Goal: Complete application form

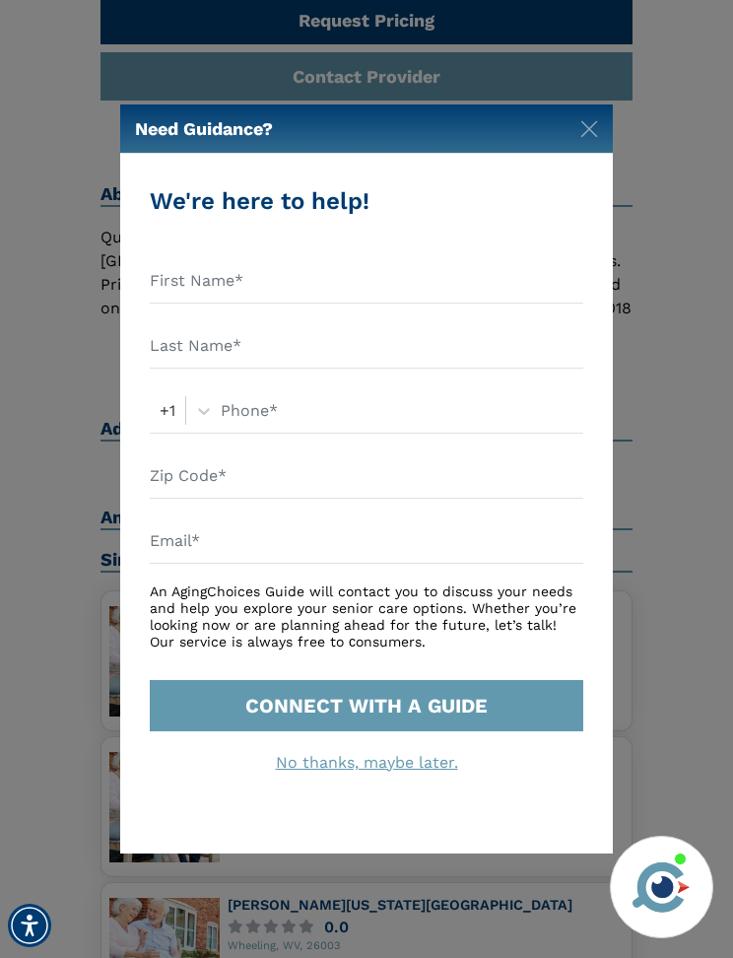
scroll to position [907, 0]
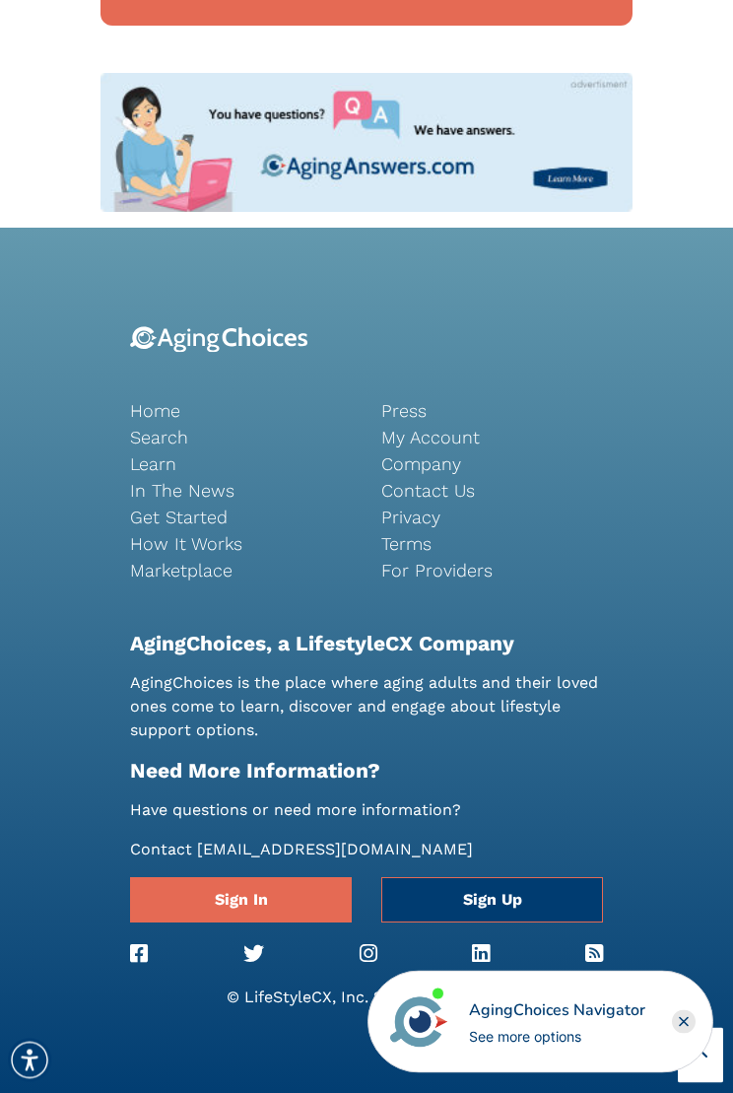
scroll to position [2223, 0]
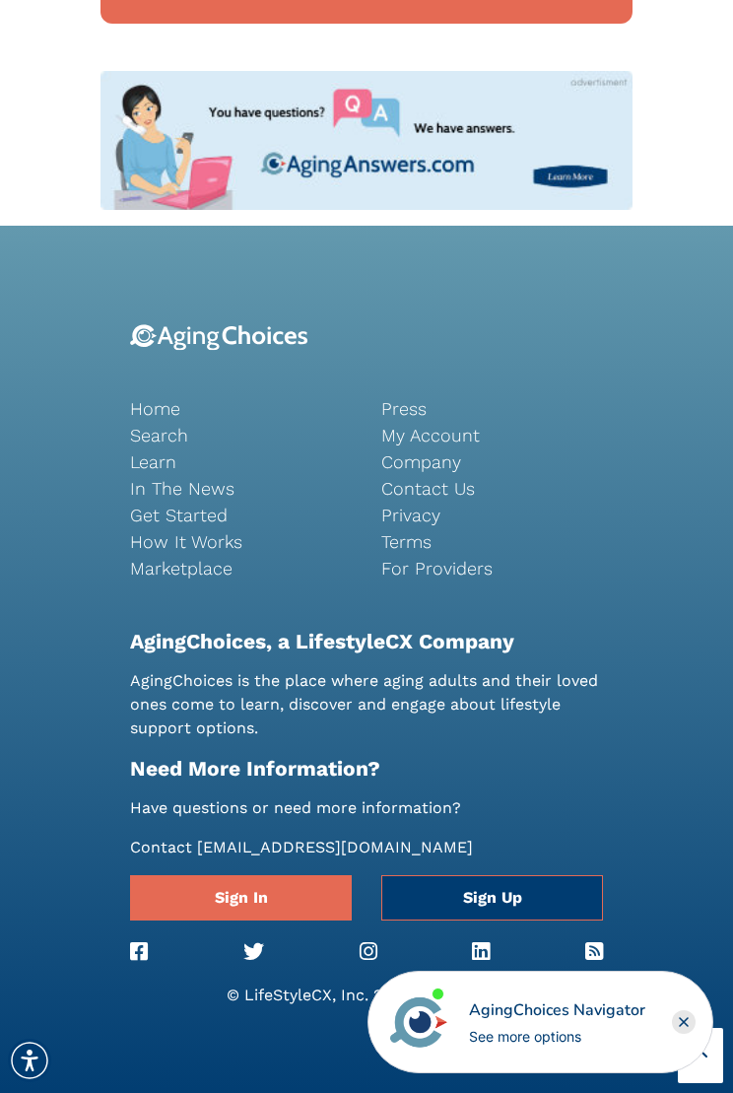
click at [415, 475] on link "Contact Us" at bounding box center [492, 488] width 222 height 27
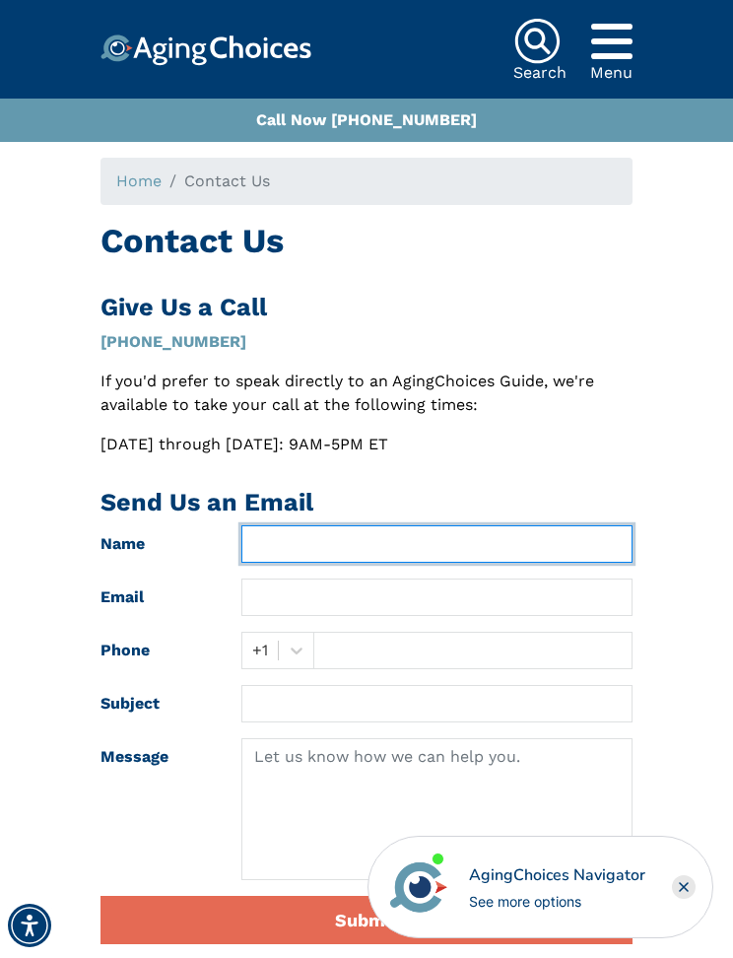
click at [265, 538] on input "text" at bounding box center [437, 543] width 392 height 37
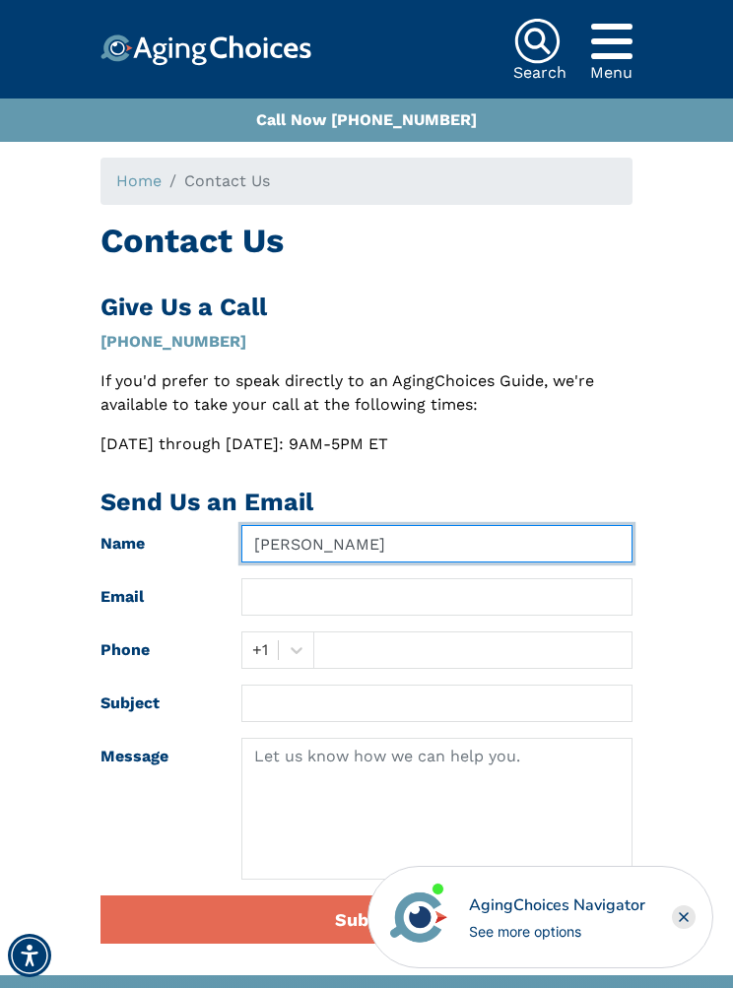
type input "Cheryl"
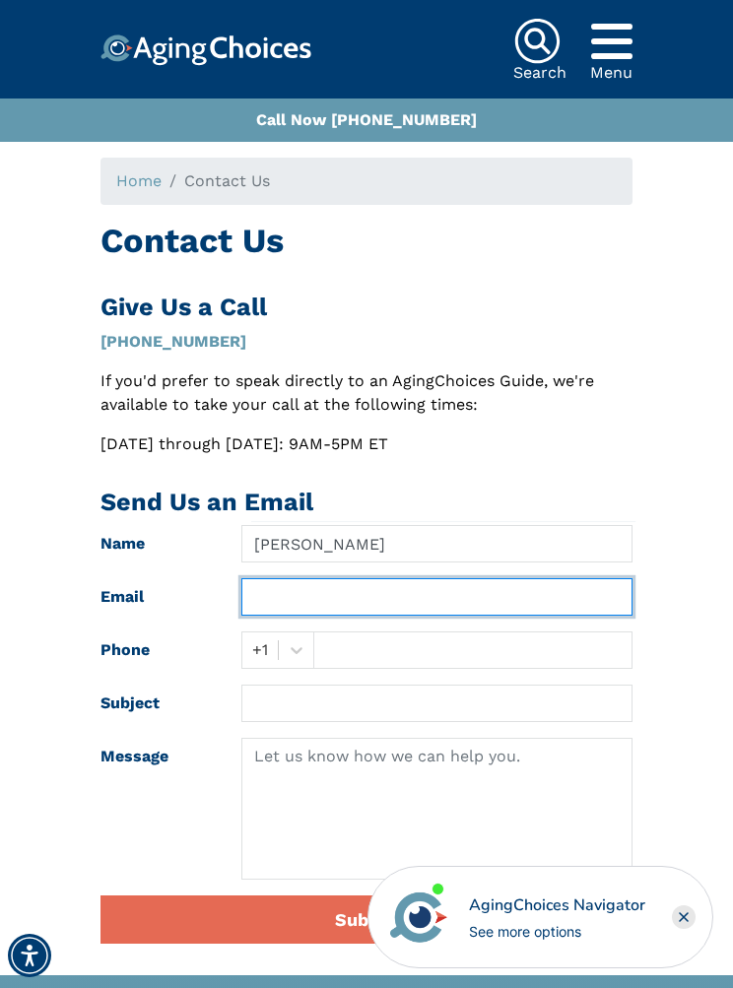
click at [260, 608] on input "text" at bounding box center [437, 596] width 392 height 37
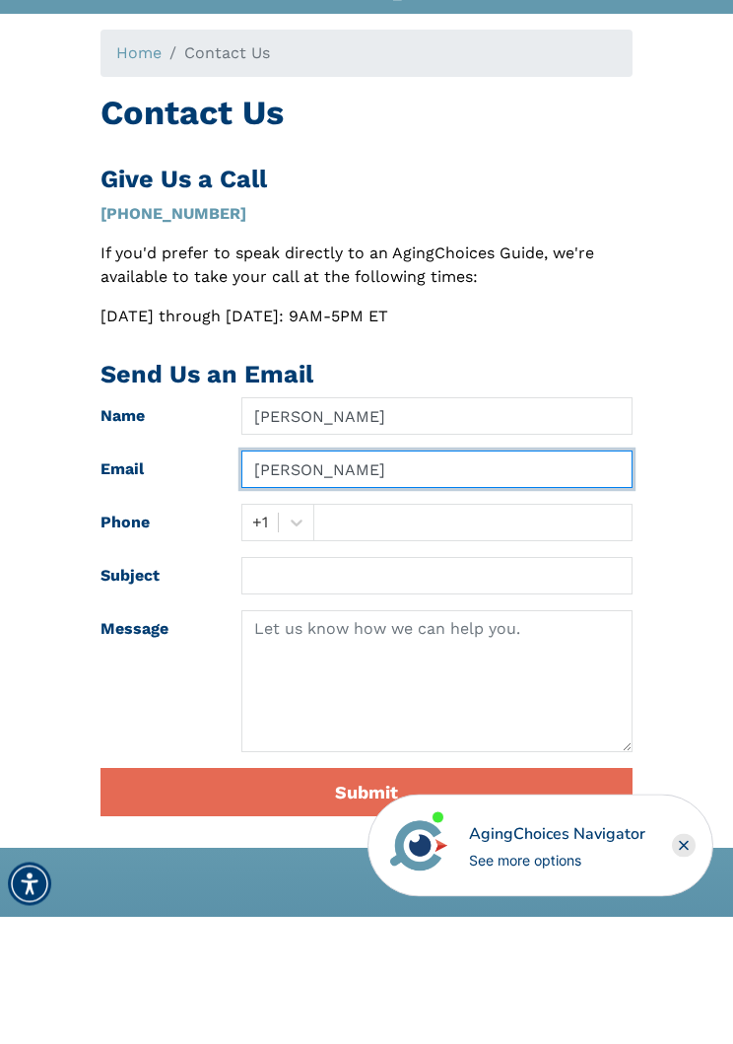
type input "Sayre"
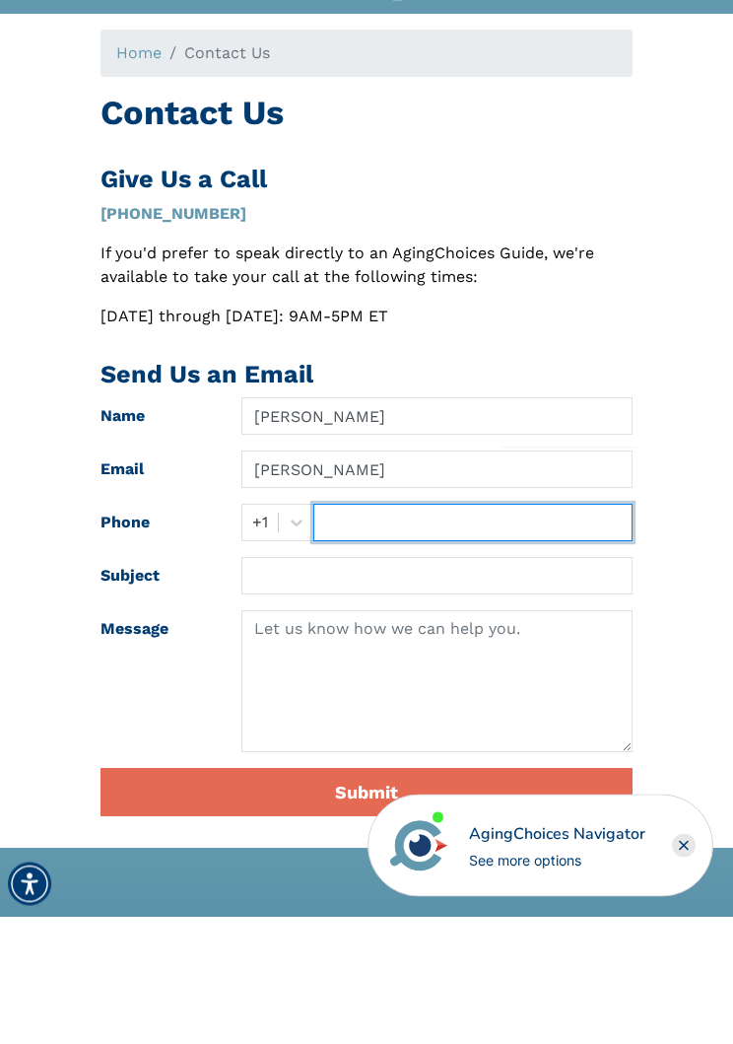
click at [330, 632] on input "text" at bounding box center [473, 650] width 320 height 37
type input "3042772260"
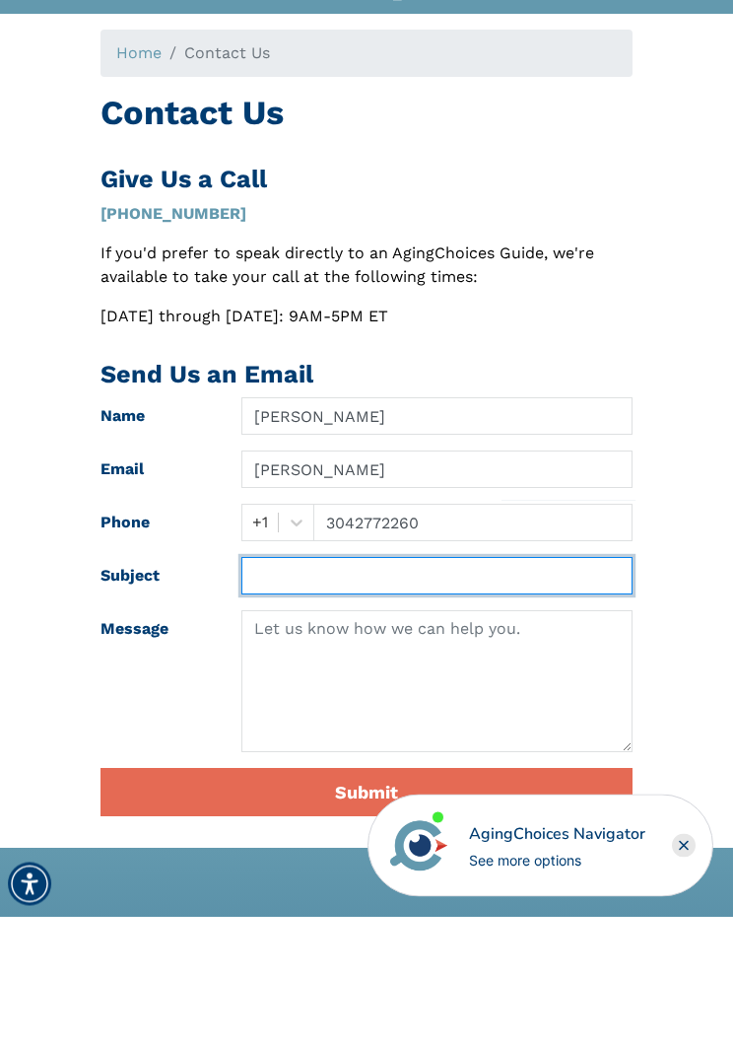
click at [268, 685] on input "text" at bounding box center [437, 703] width 392 height 37
type input "M"
type input "97 year old mother"
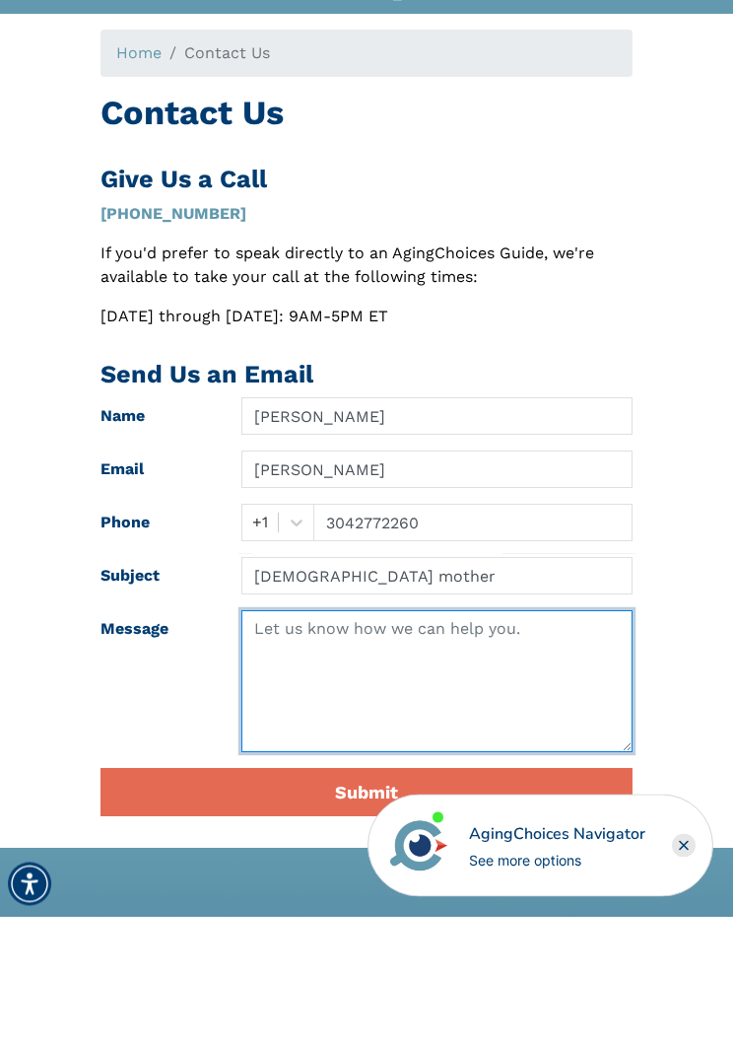
click at [269, 738] on textarea at bounding box center [437, 809] width 392 height 142
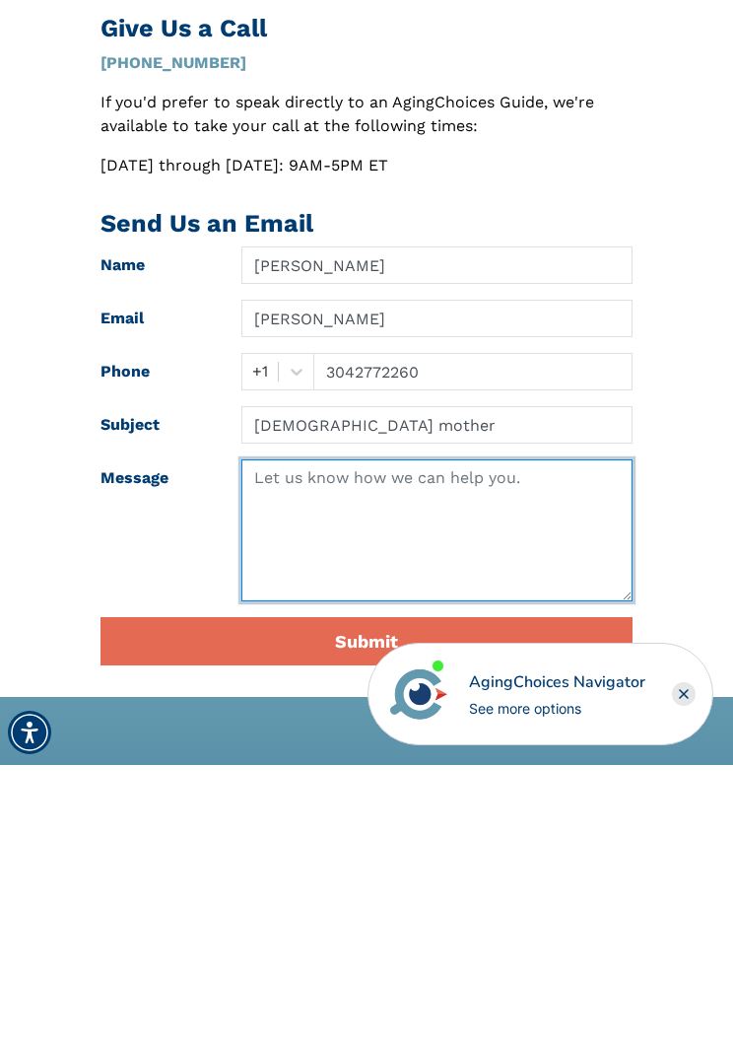
scroll to position [8, 0]
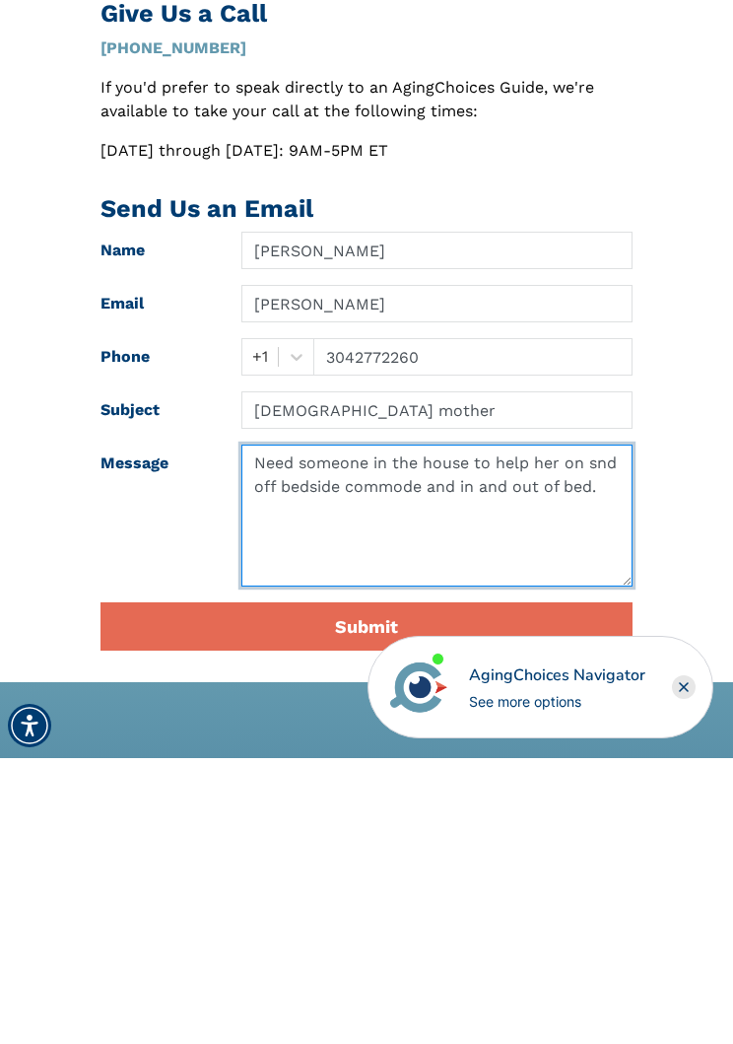
click at [611, 730] on textarea "Need someone in the house to help her on snd off bedside commode and in and out…" at bounding box center [437, 801] width 392 height 142
click at [329, 730] on textarea "Need someone in the house to help her on and off bedside commode and in and out…" at bounding box center [437, 801] width 392 height 142
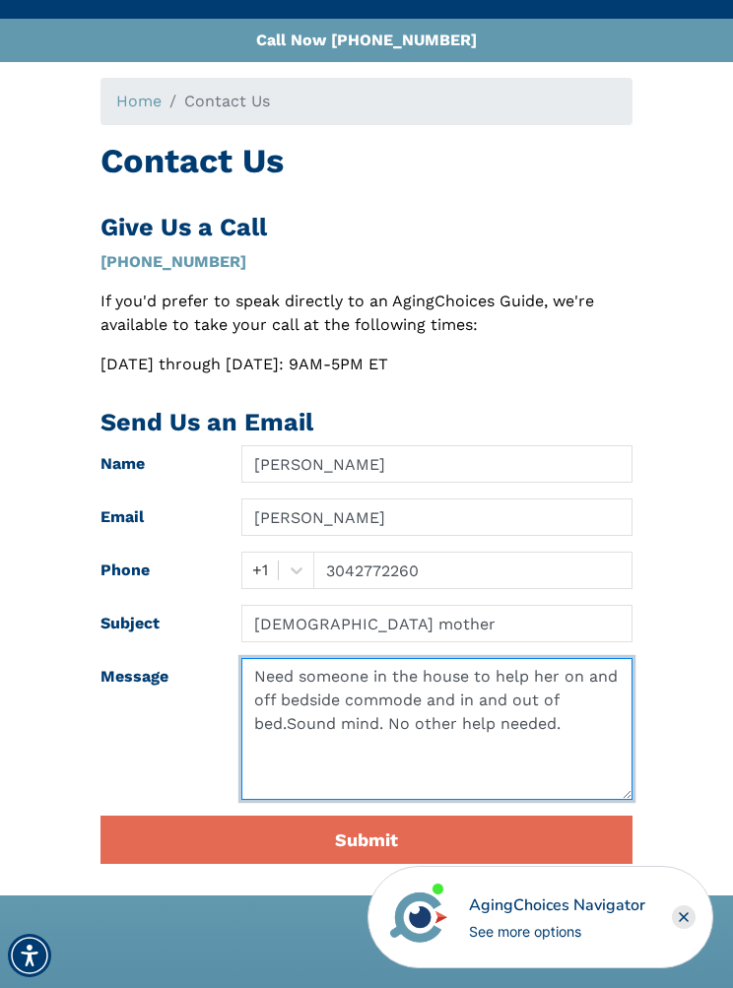
scroll to position [79, 0]
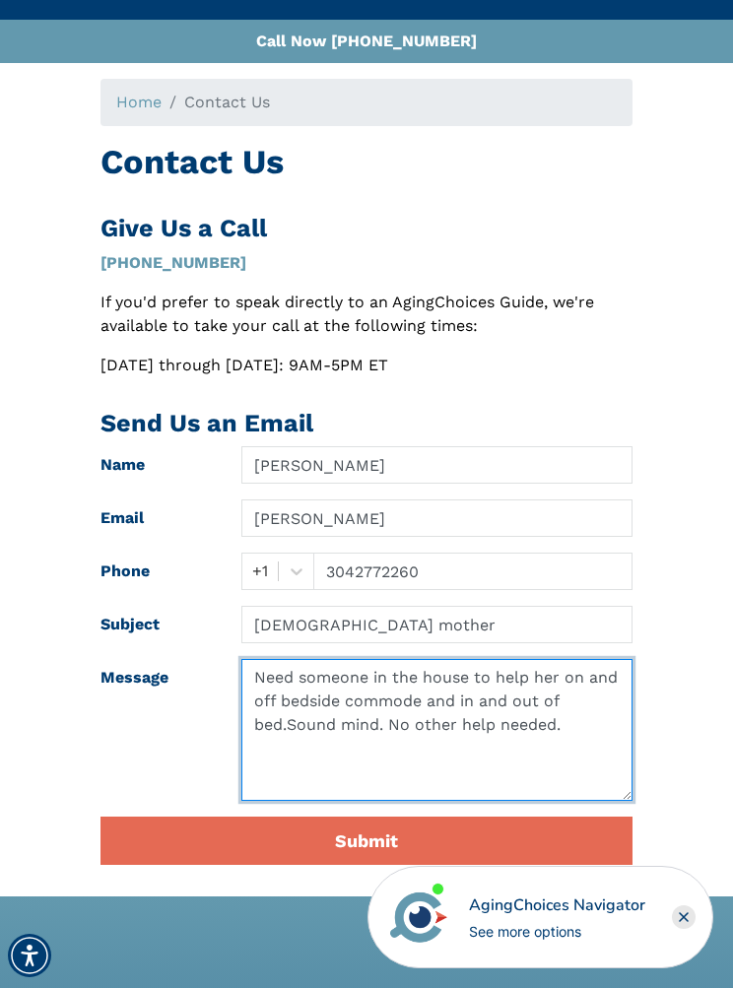
type textarea "Need someone in the house to help her on and off bedside commode and in and out…"
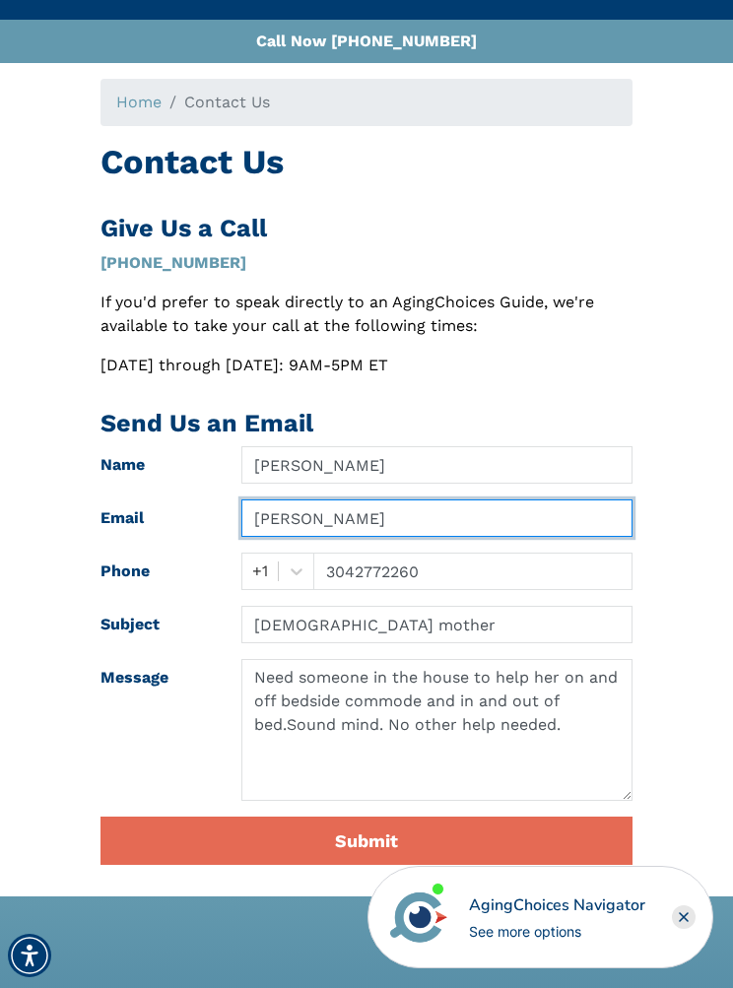
click at [310, 513] on input "Sayre" at bounding box center [437, 518] width 392 height 37
type input "S"
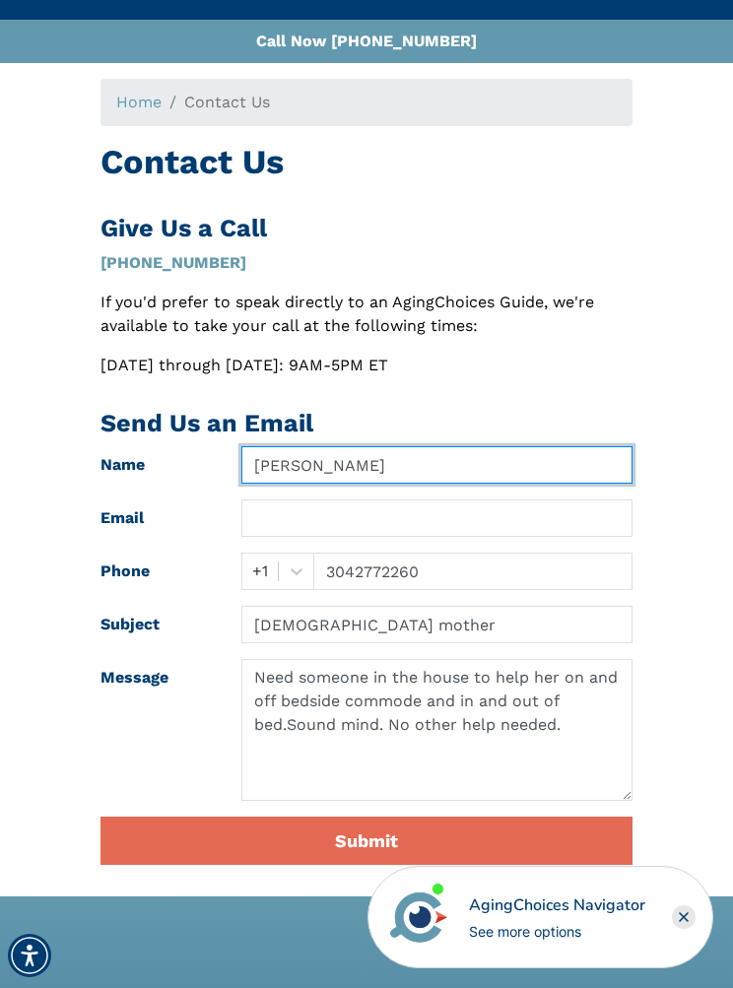
click at [354, 457] on input "Cheryl" at bounding box center [437, 464] width 392 height 37
type input "Cheryl Sayre"
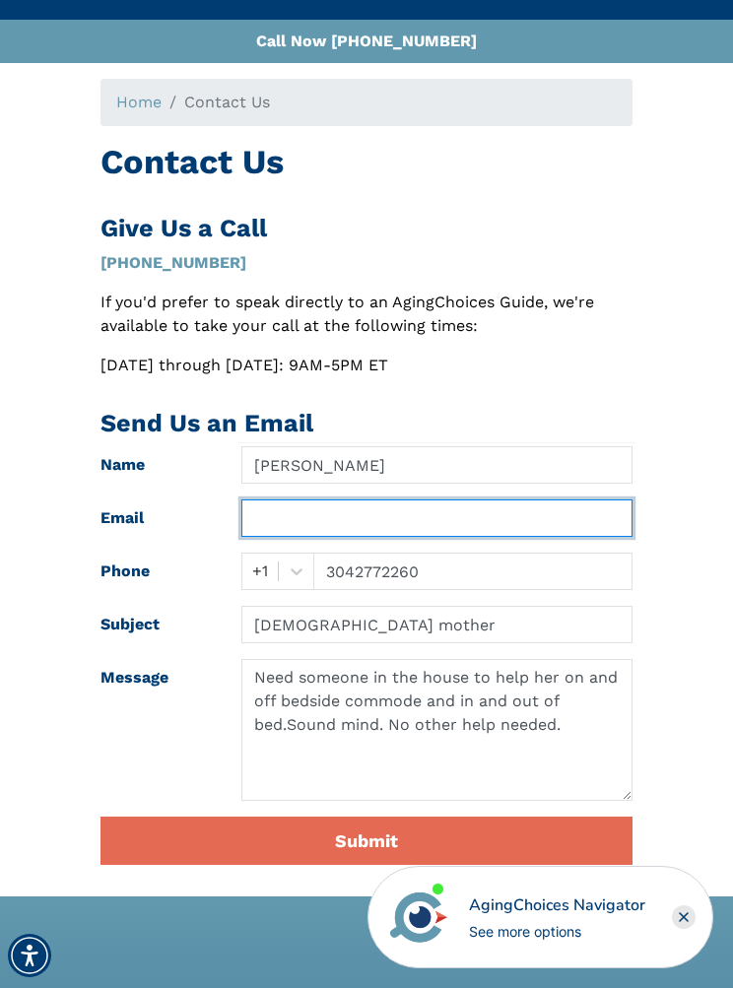
click at [258, 515] on input "text" at bounding box center [437, 518] width 392 height 37
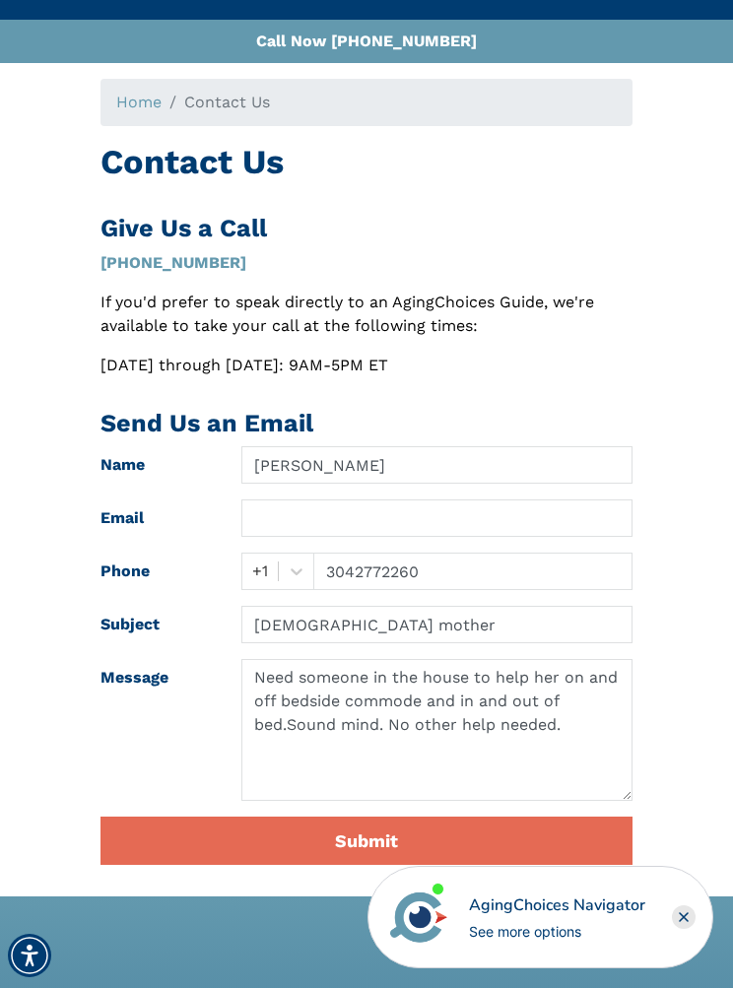
type input "casayre547@gmail.com"
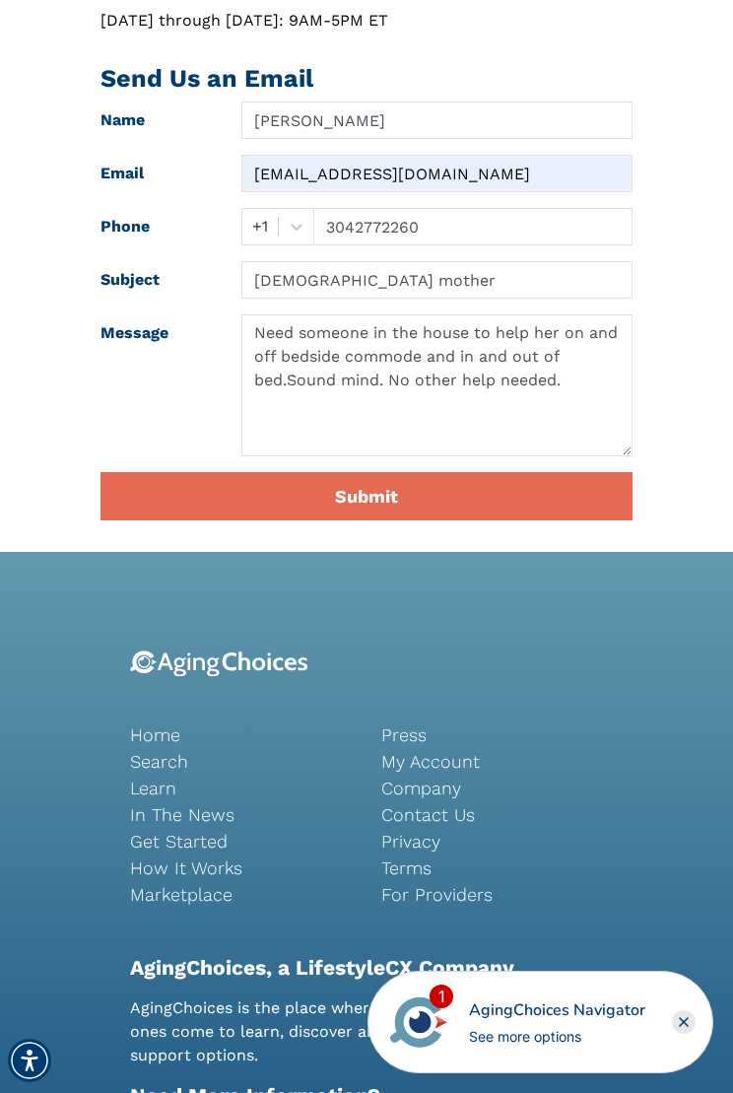
scroll to position [430, 0]
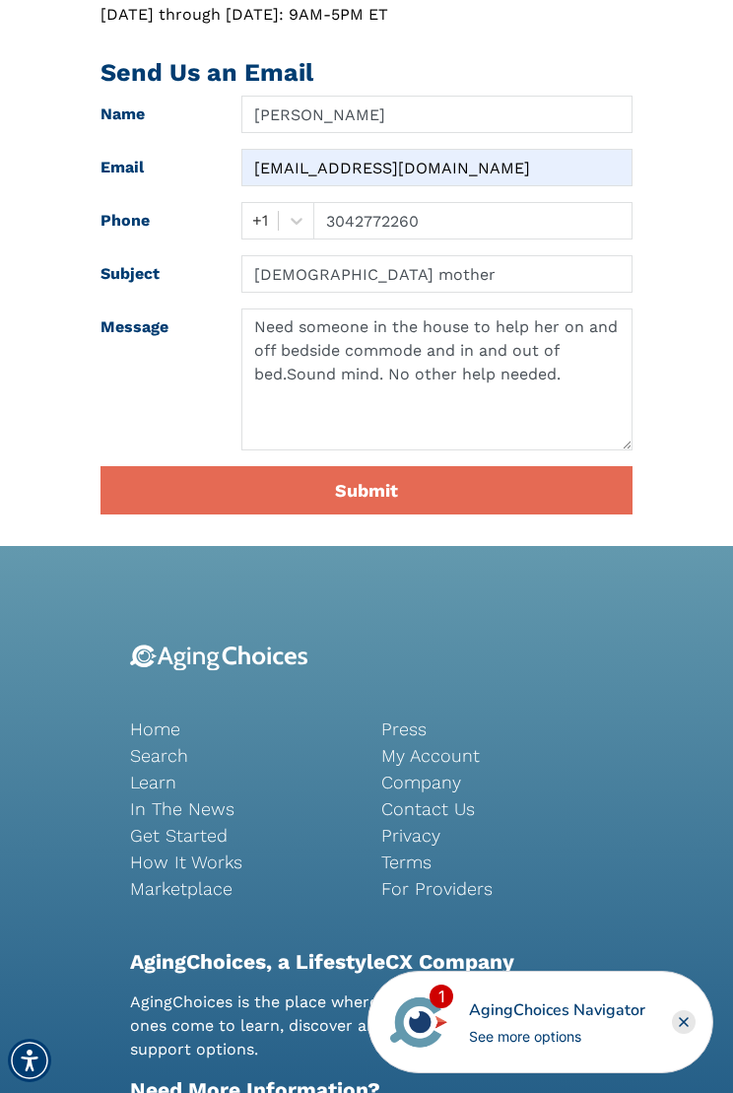
click at [338, 486] on button "Submit" at bounding box center [367, 490] width 532 height 48
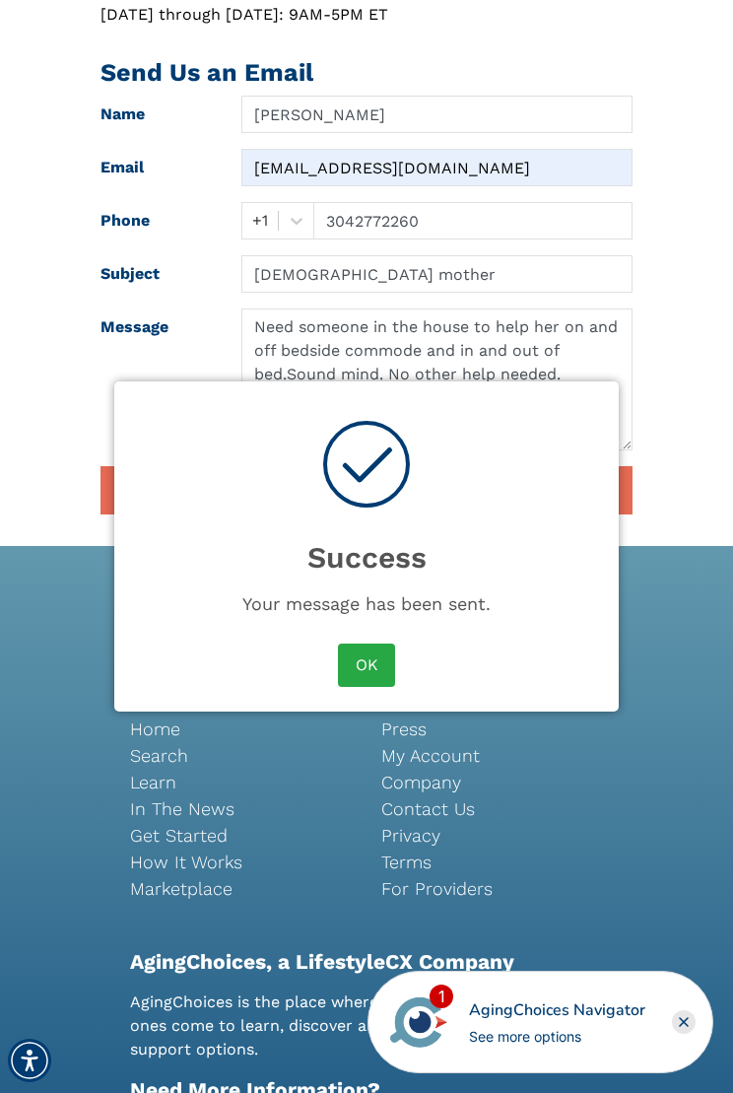
click at [376, 663] on button "OK" at bounding box center [366, 665] width 57 height 43
